Goal: Ask a question

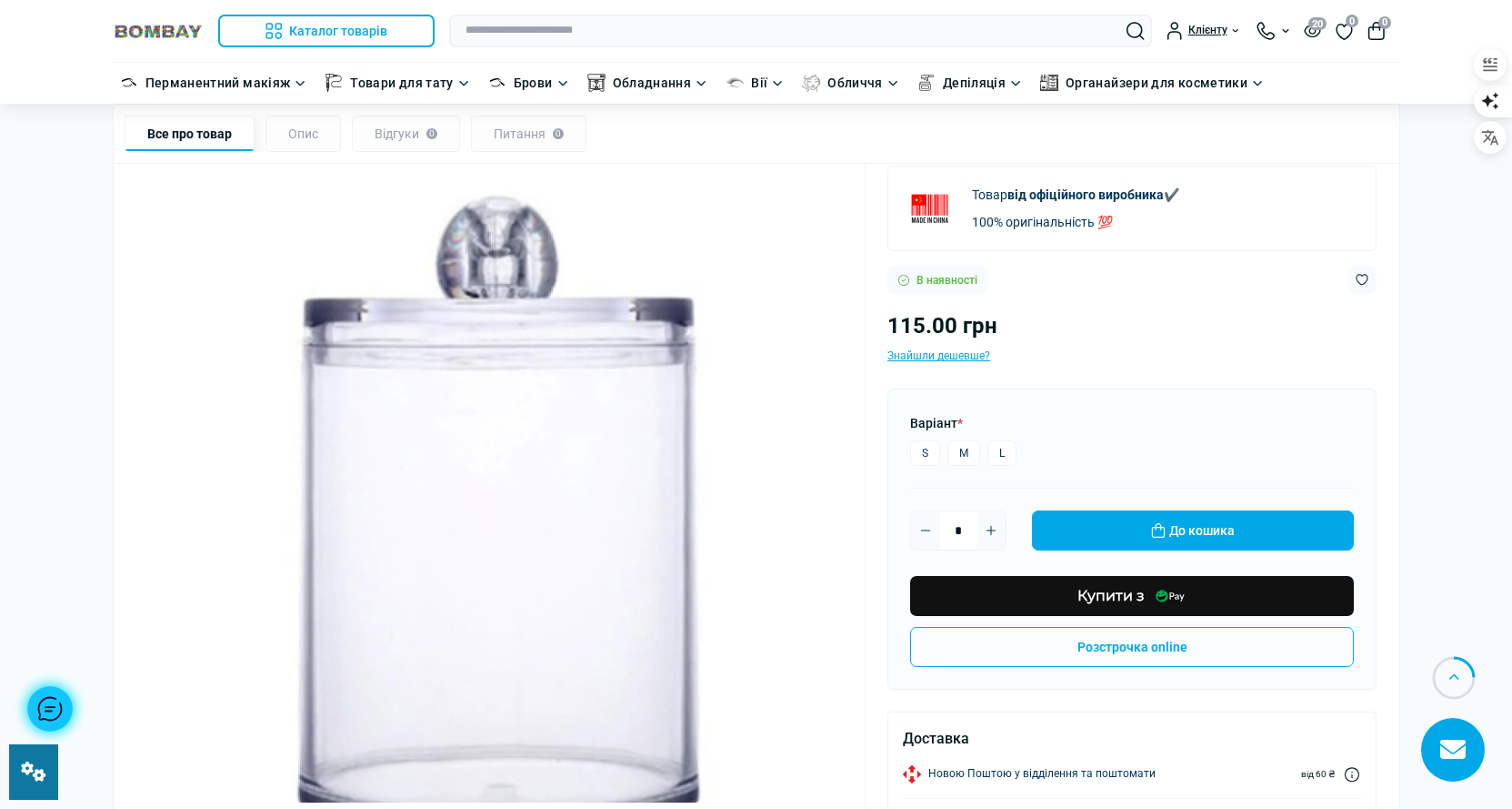
scroll to position [728, 0]
click at [55, 695] on div at bounding box center [49, 708] width 45 height 45
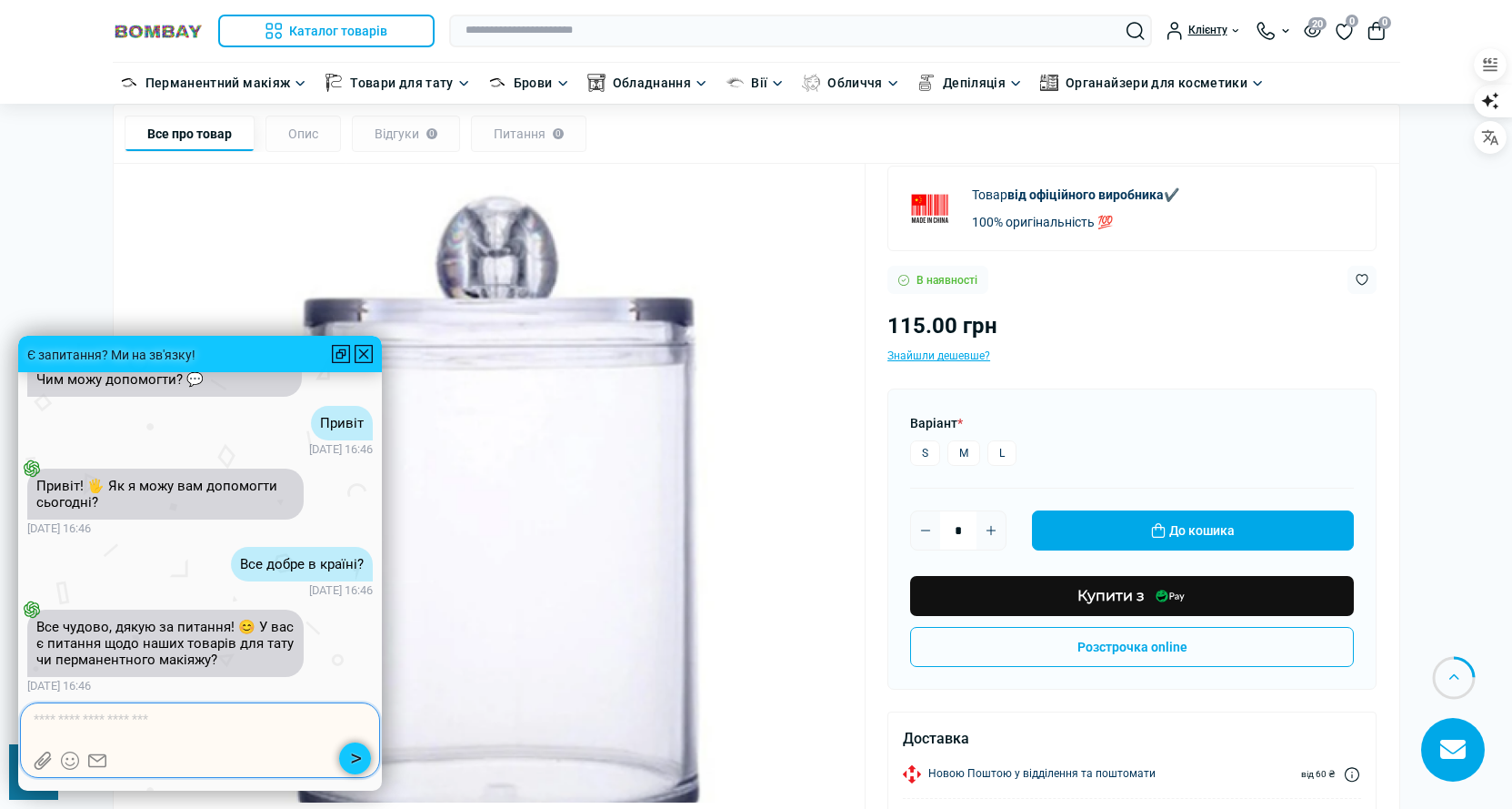
click at [235, 715] on textarea at bounding box center [200, 719] width 333 height 18
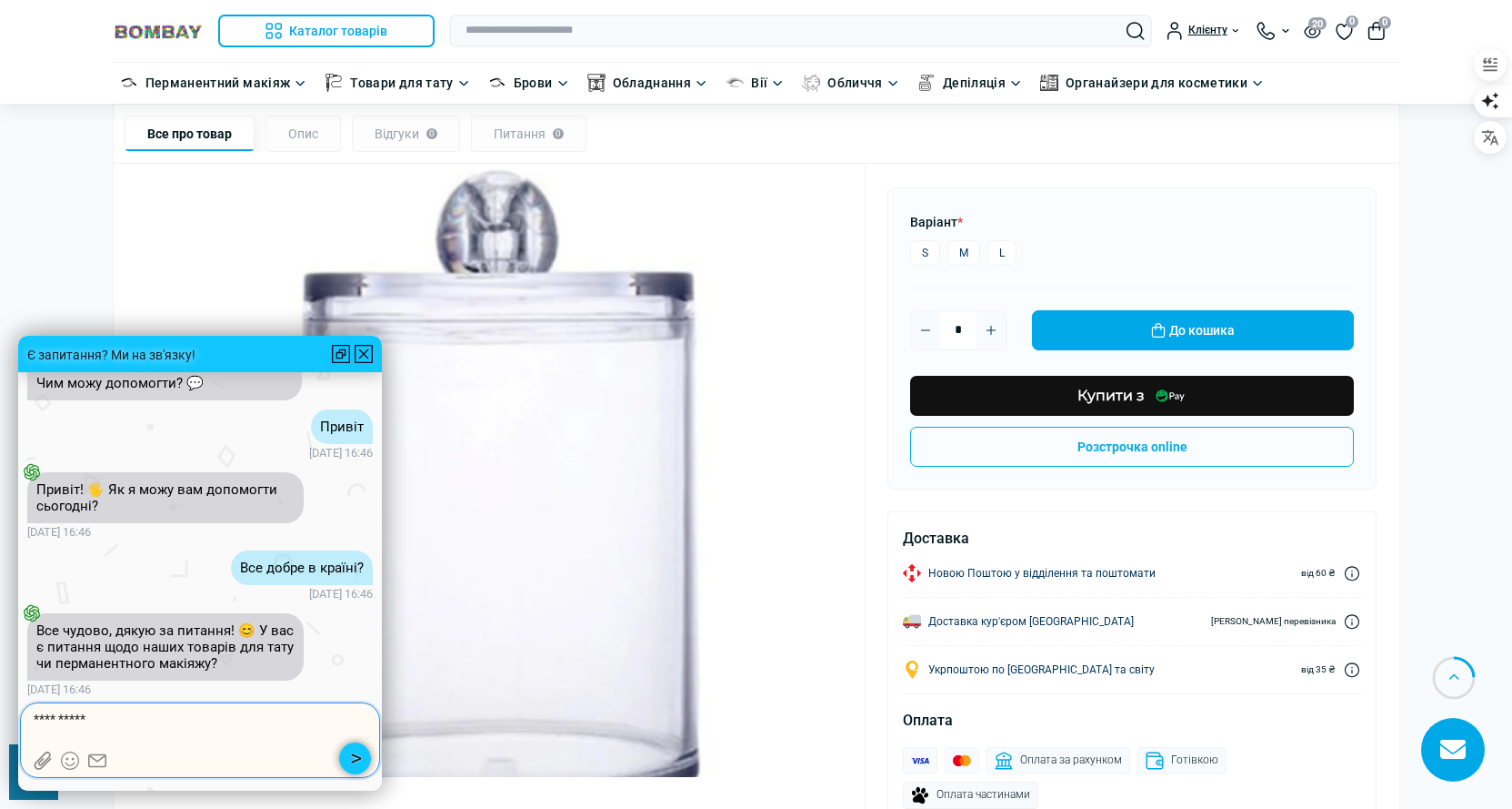
type textarea "**********"
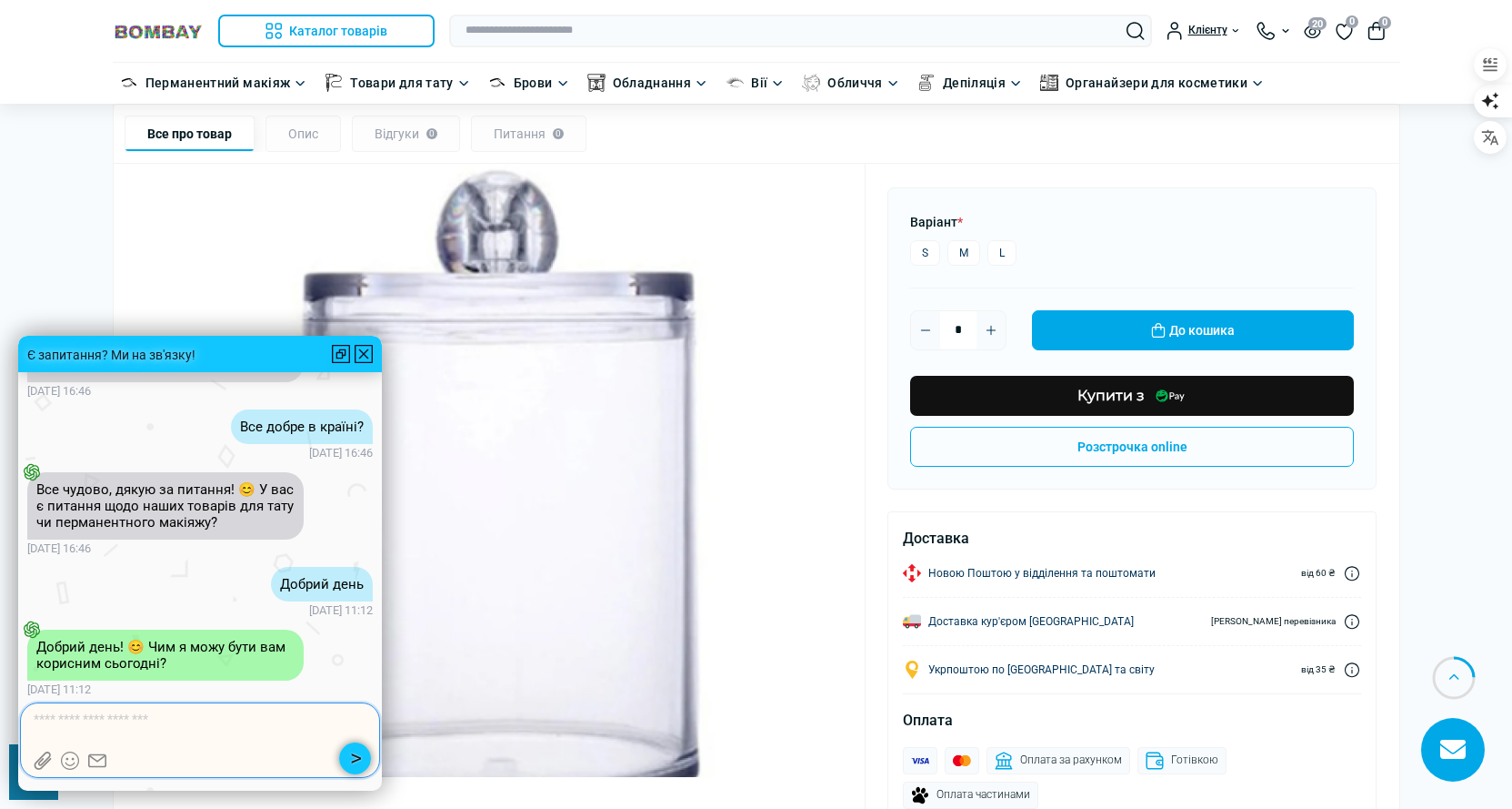
scroll to position [1, 0]
click at [113, 712] on textarea at bounding box center [200, 719] width 333 height 18
type textarea "**********"
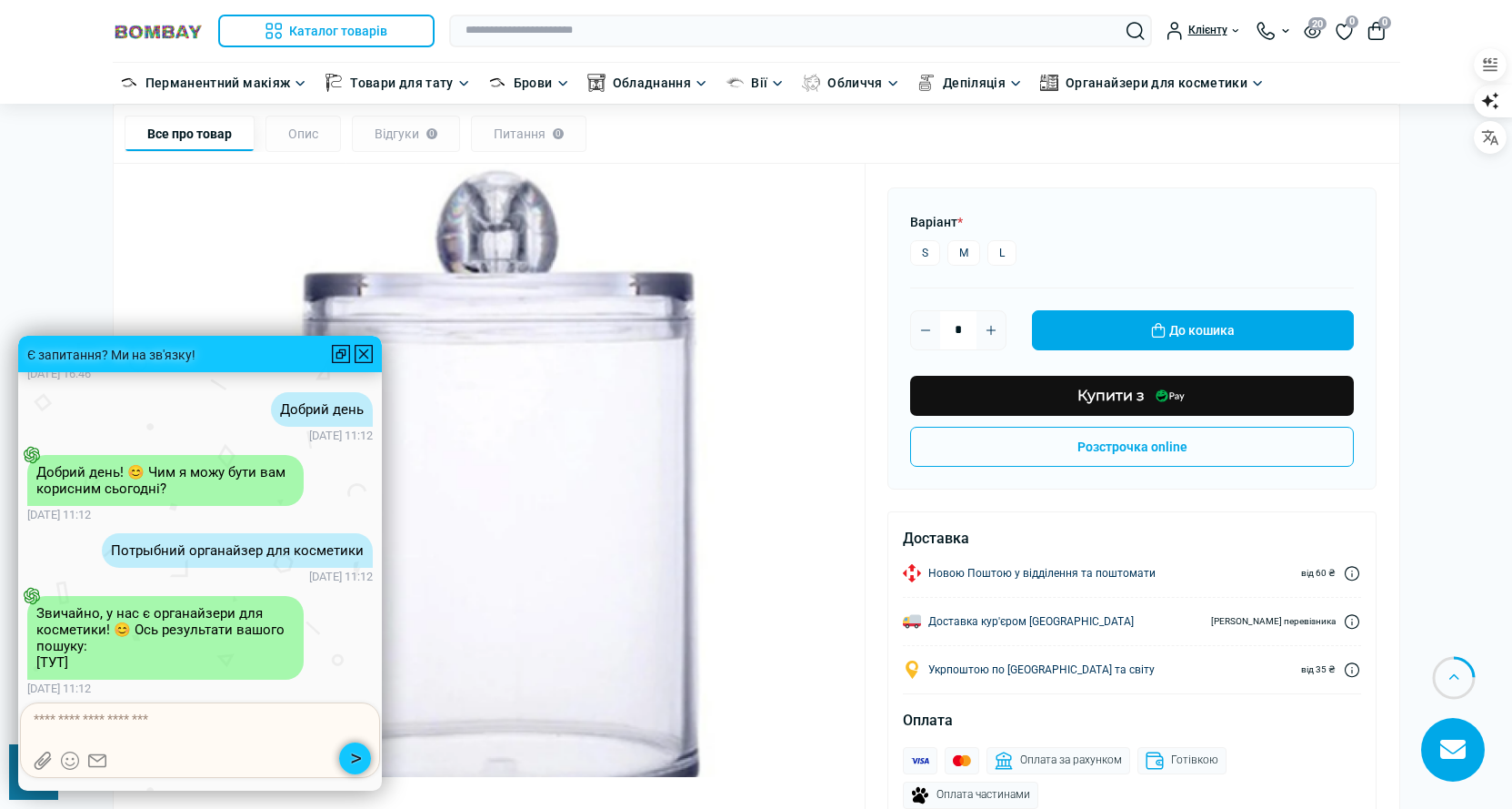
click at [60, 662] on link "[ТУТ]" at bounding box center [52, 661] width 32 height 16
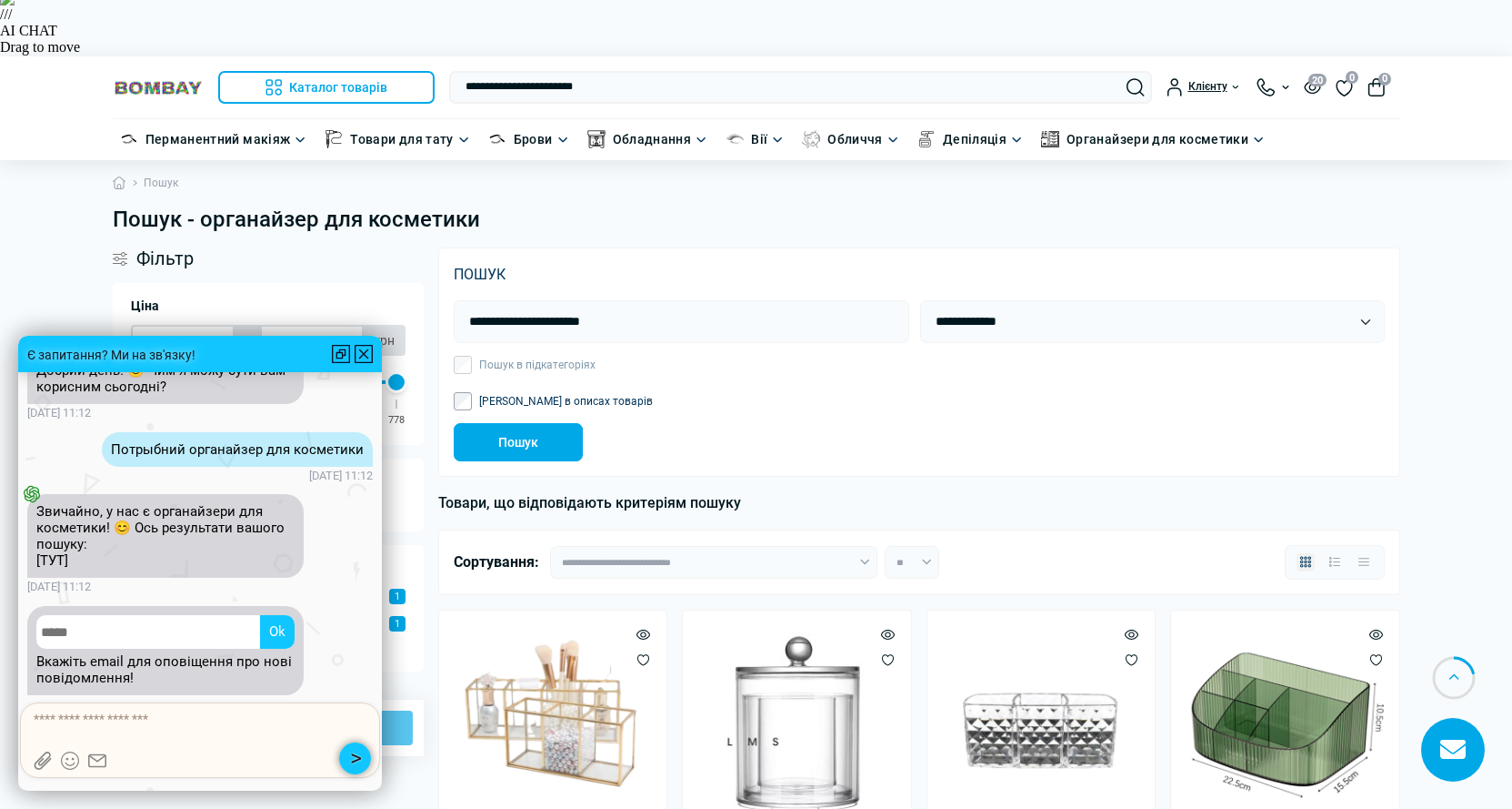
scroll to position [177, 0]
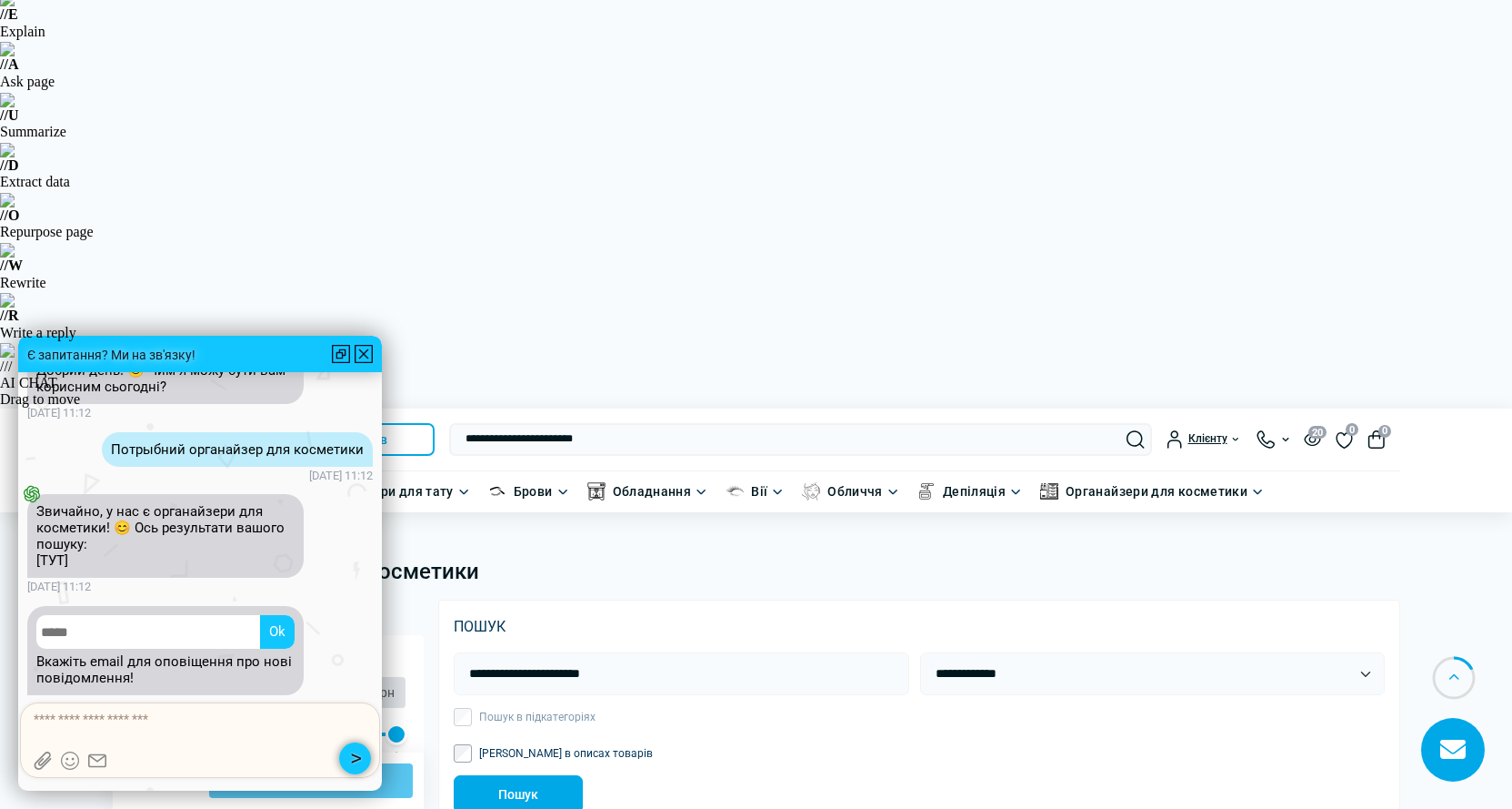
click at [361, 353] on div at bounding box center [363, 354] width 18 height 18
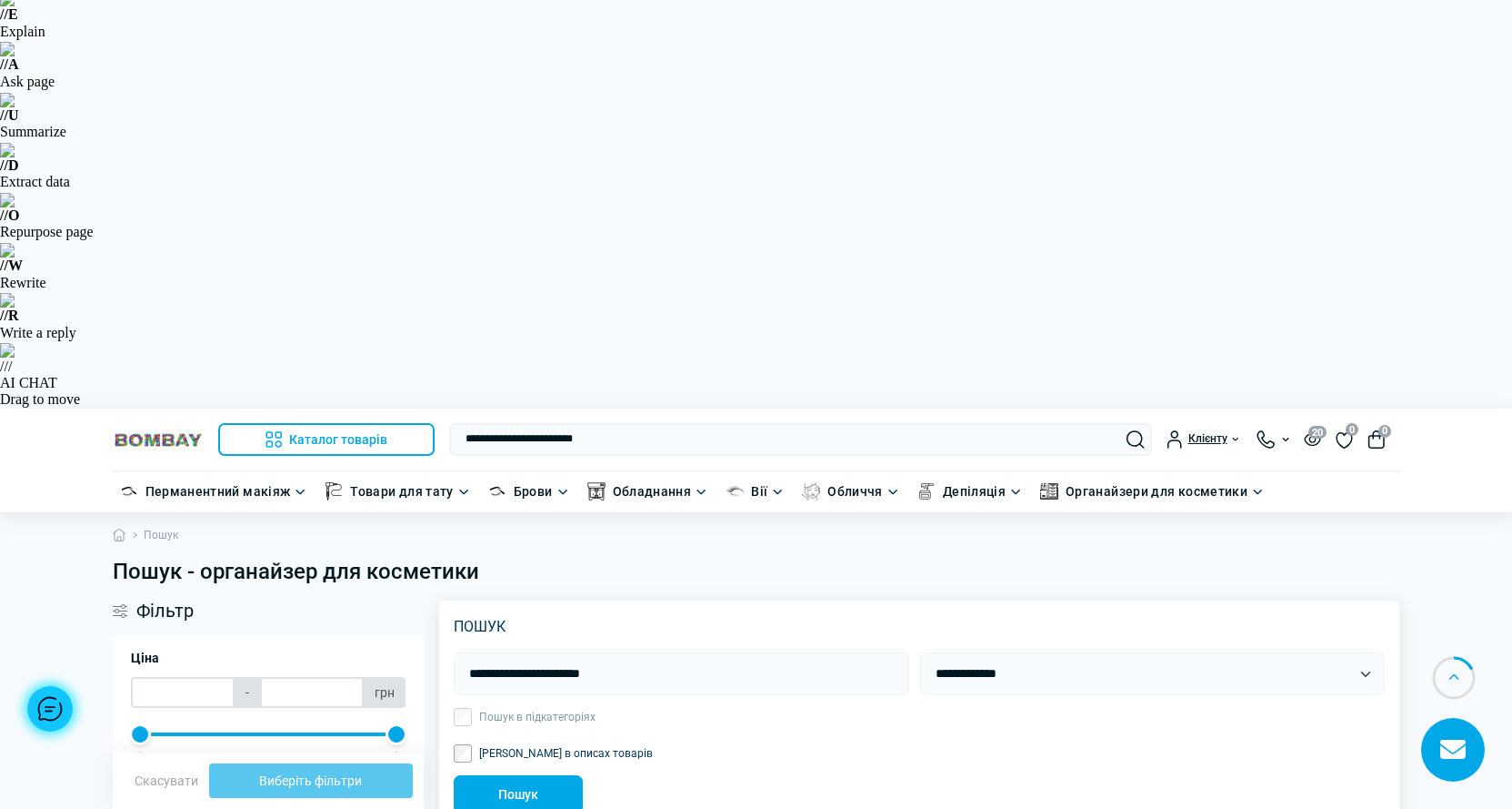
click at [878, 652] on div "**********" at bounding box center [919, 732] width 931 height 161
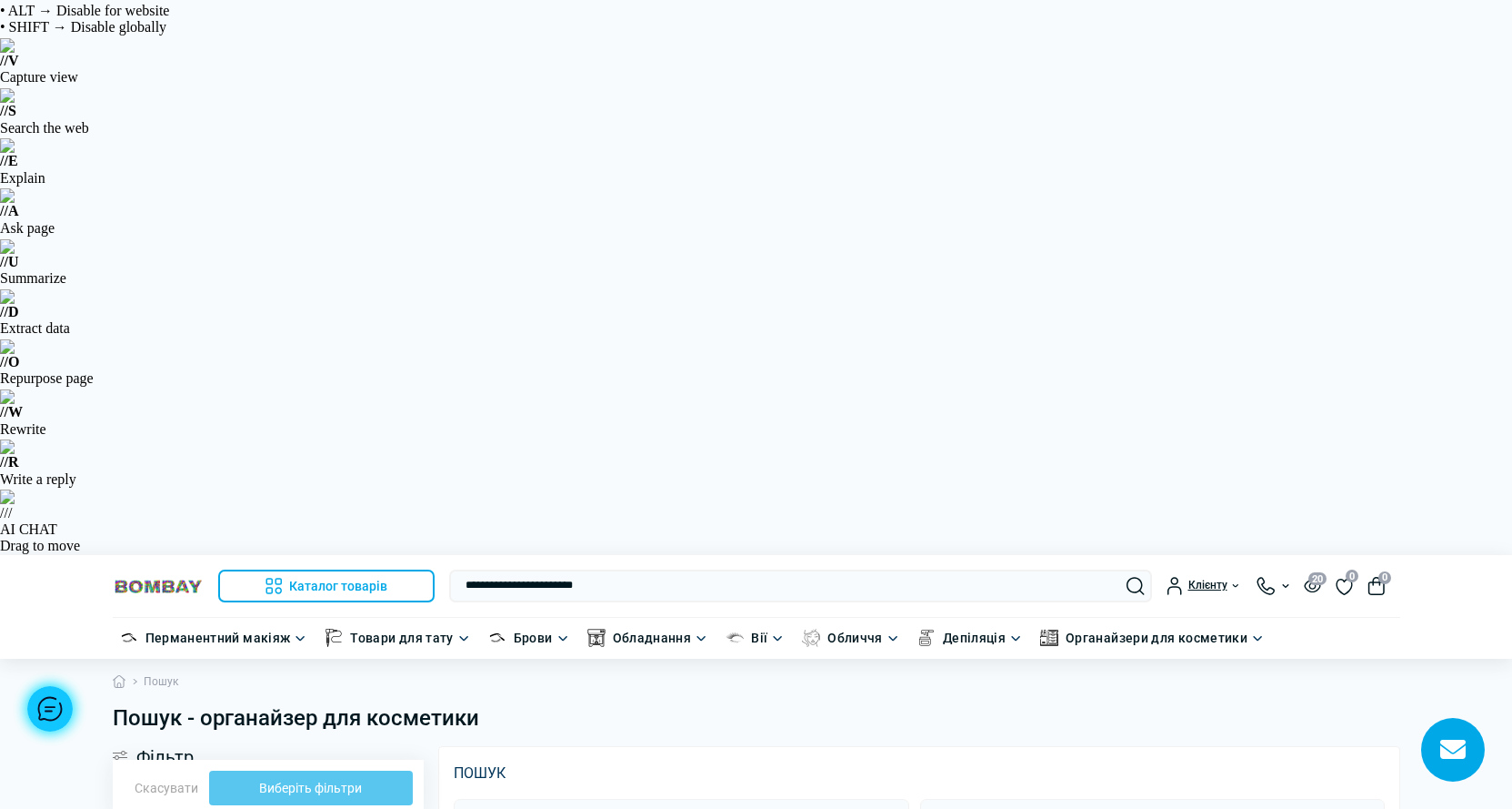
scroll to position [0, 0]
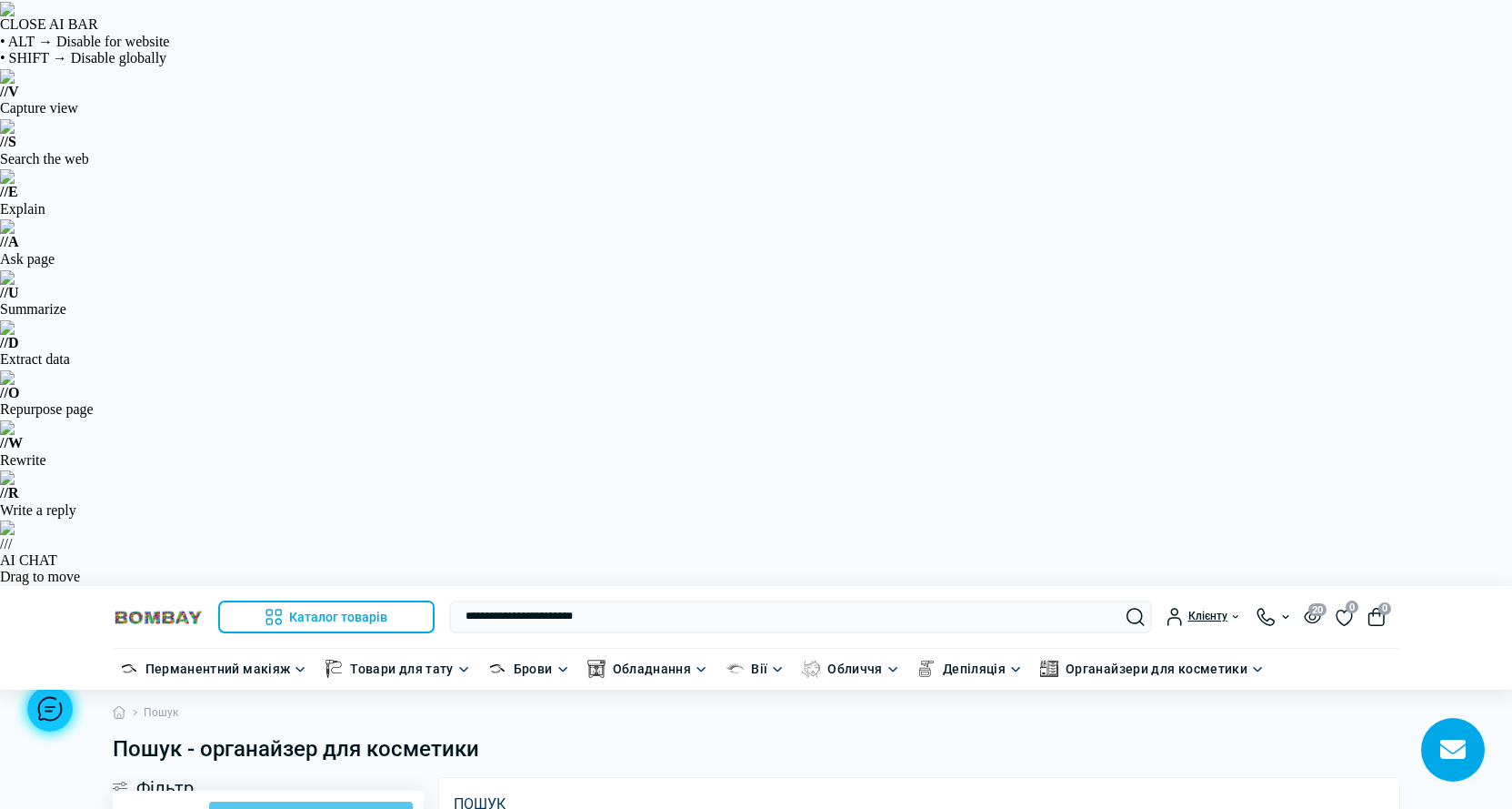
click at [502, 736] on h1 "Пошук - органайзер для косметики" at bounding box center [756, 748] width 1287 height 26
click at [325, 601] on button "Каталог товарів" at bounding box center [326, 617] width 217 height 33
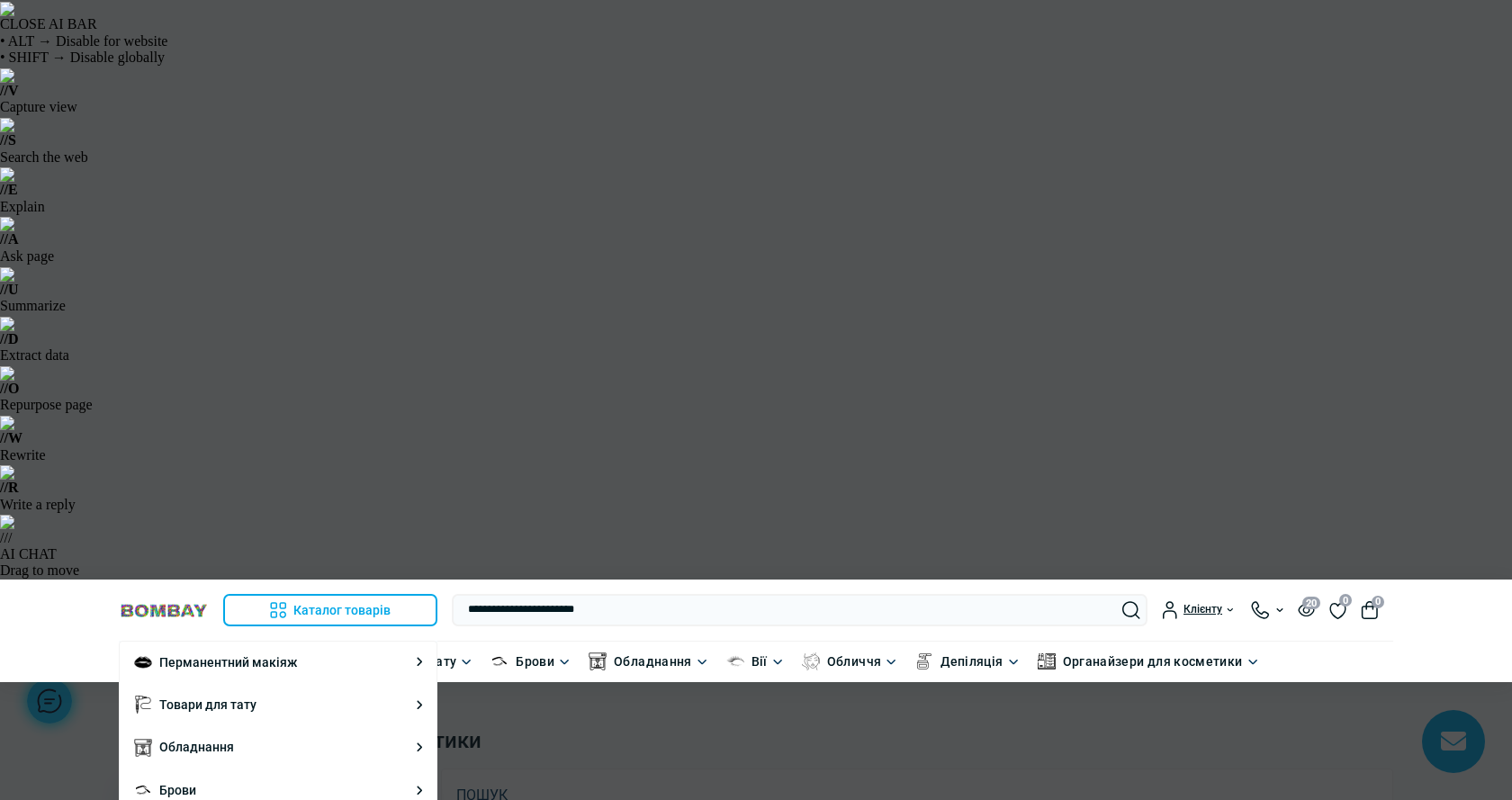
click at [1349, 343] on div at bounding box center [756, 400] width 1512 height 800
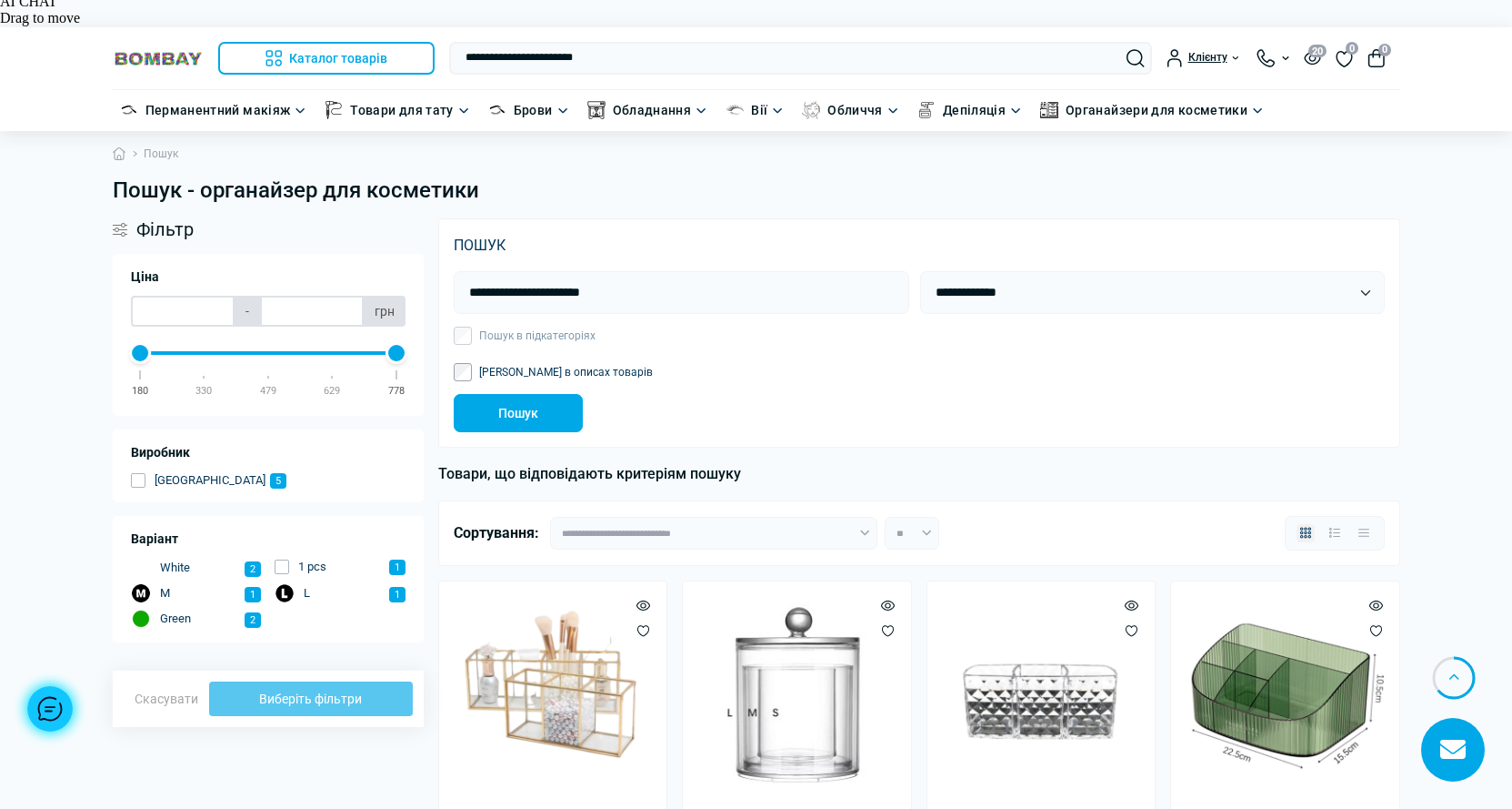
scroll to position [636, 0]
